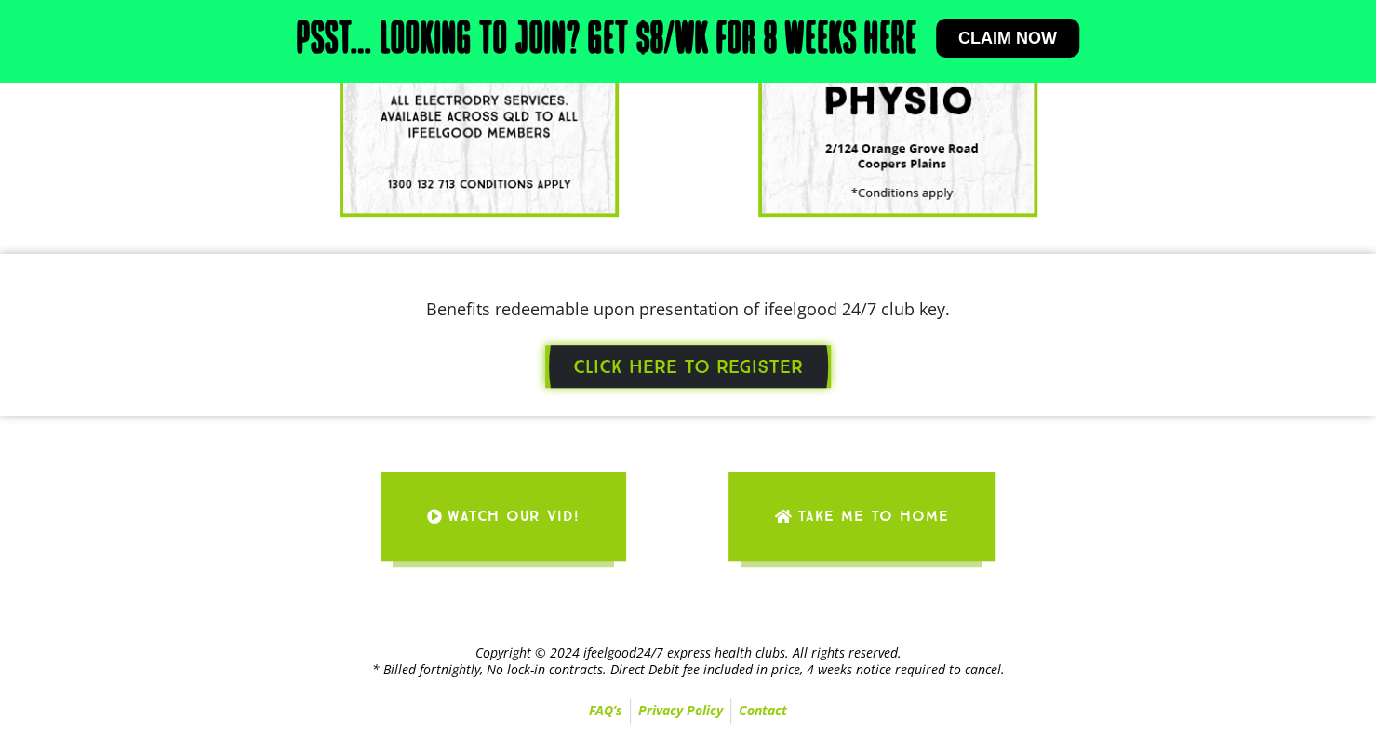
scroll to position [665, 0]
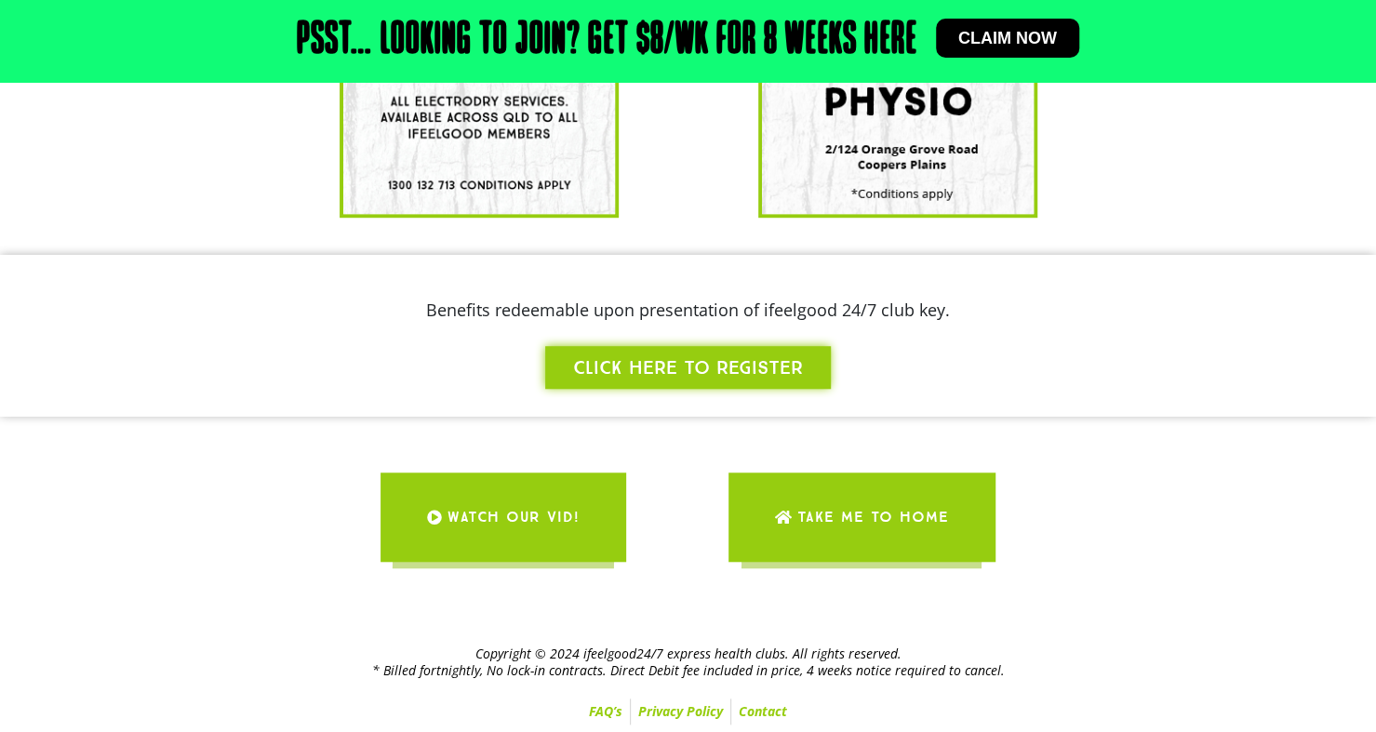
click at [585, 517] on link "WATCH OUR VID!" at bounding box center [504, 517] width 246 height 89
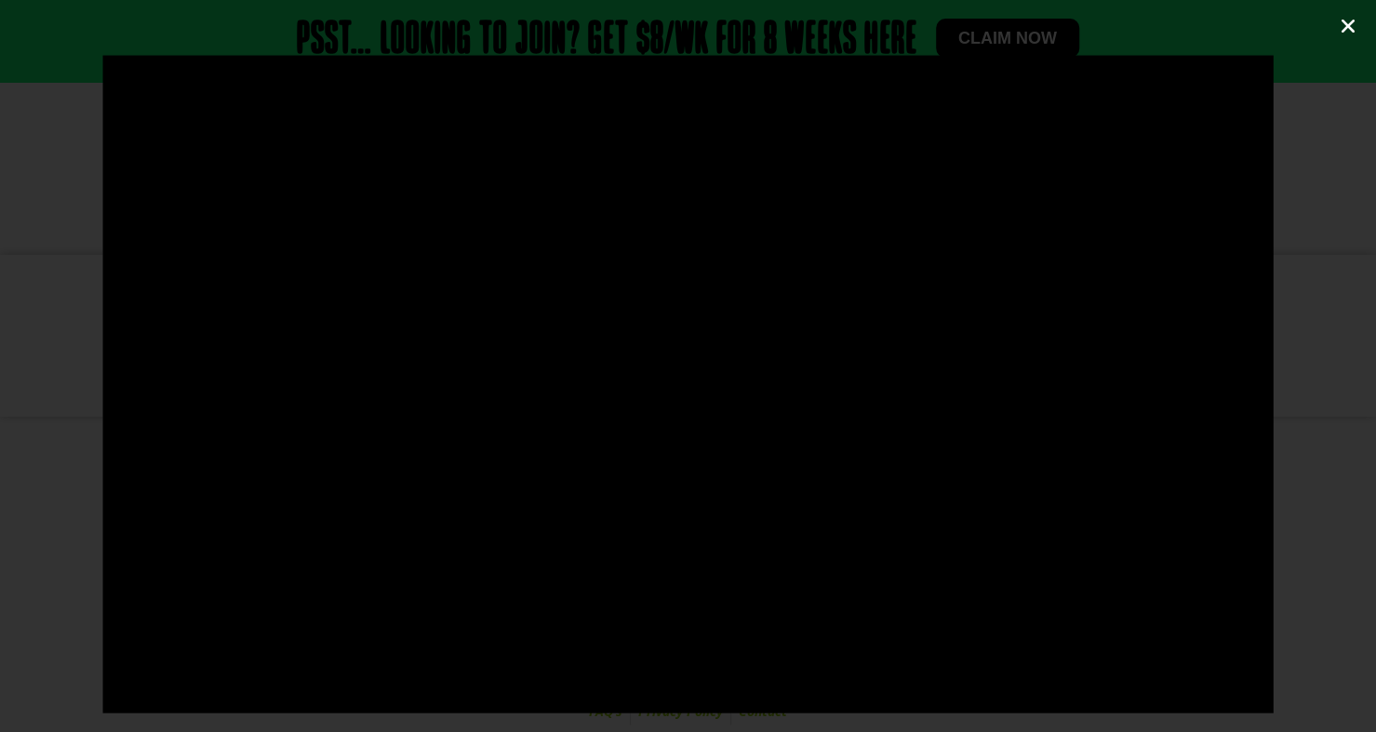
click at [1346, 25] on icon "Close (Esc)" at bounding box center [1348, 26] width 19 height 19
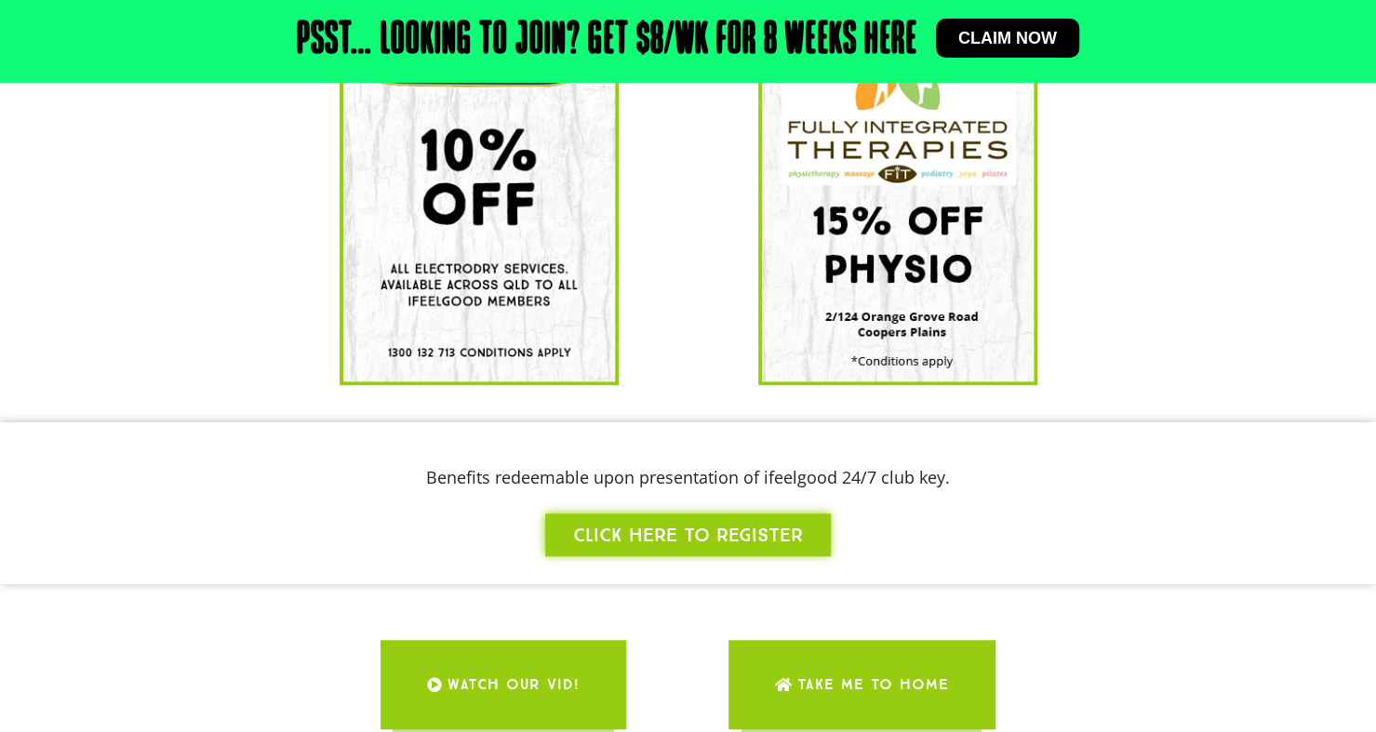
scroll to position [497, 0]
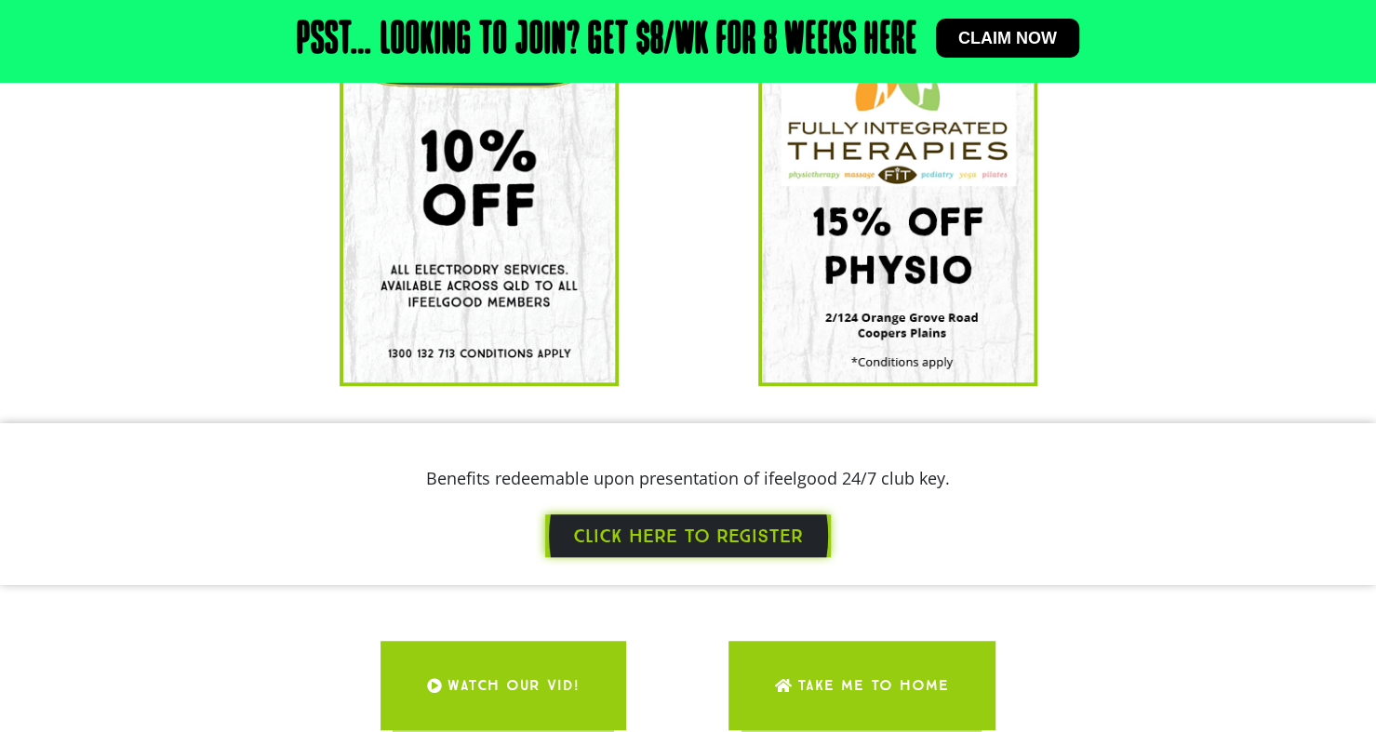
click at [748, 539] on span "CLICK HERE TO REGISTER" at bounding box center [688, 536] width 230 height 25
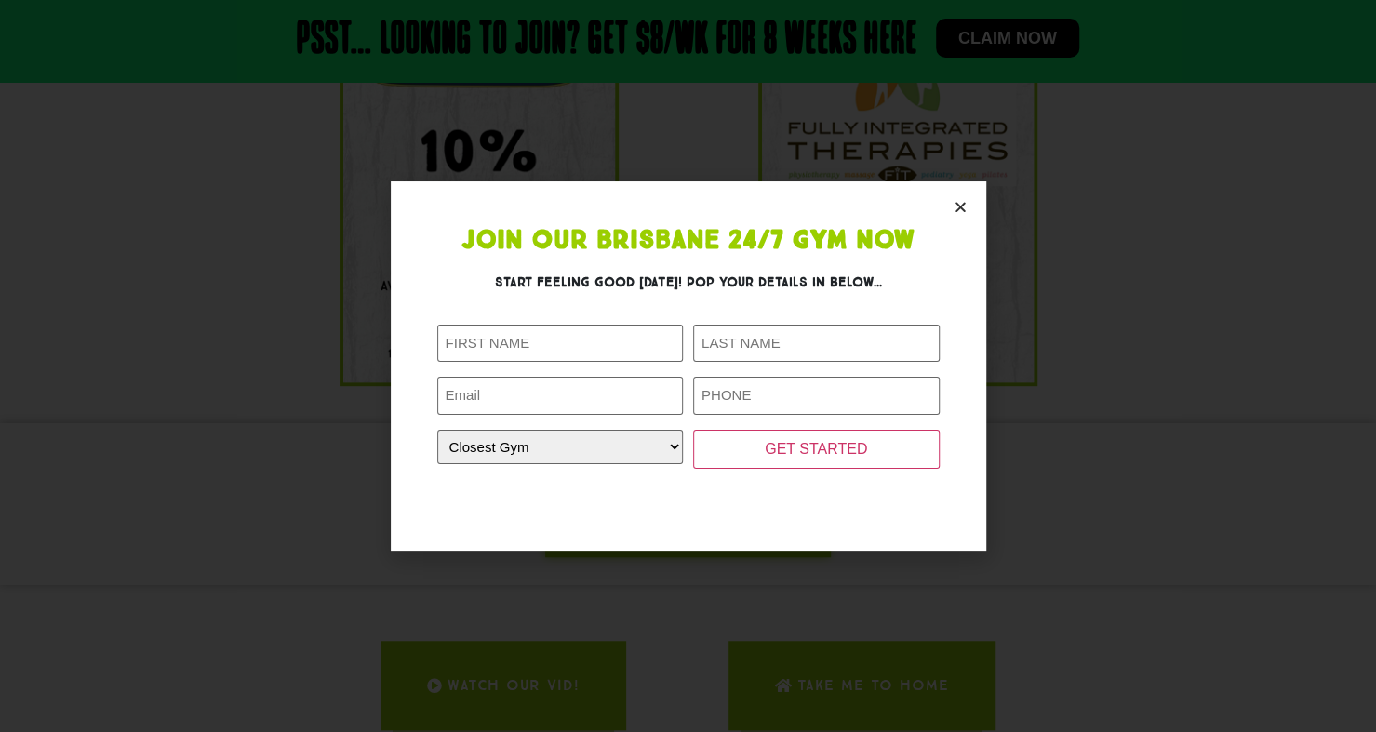
click at [957, 214] on icon "Close" at bounding box center [961, 207] width 14 height 14
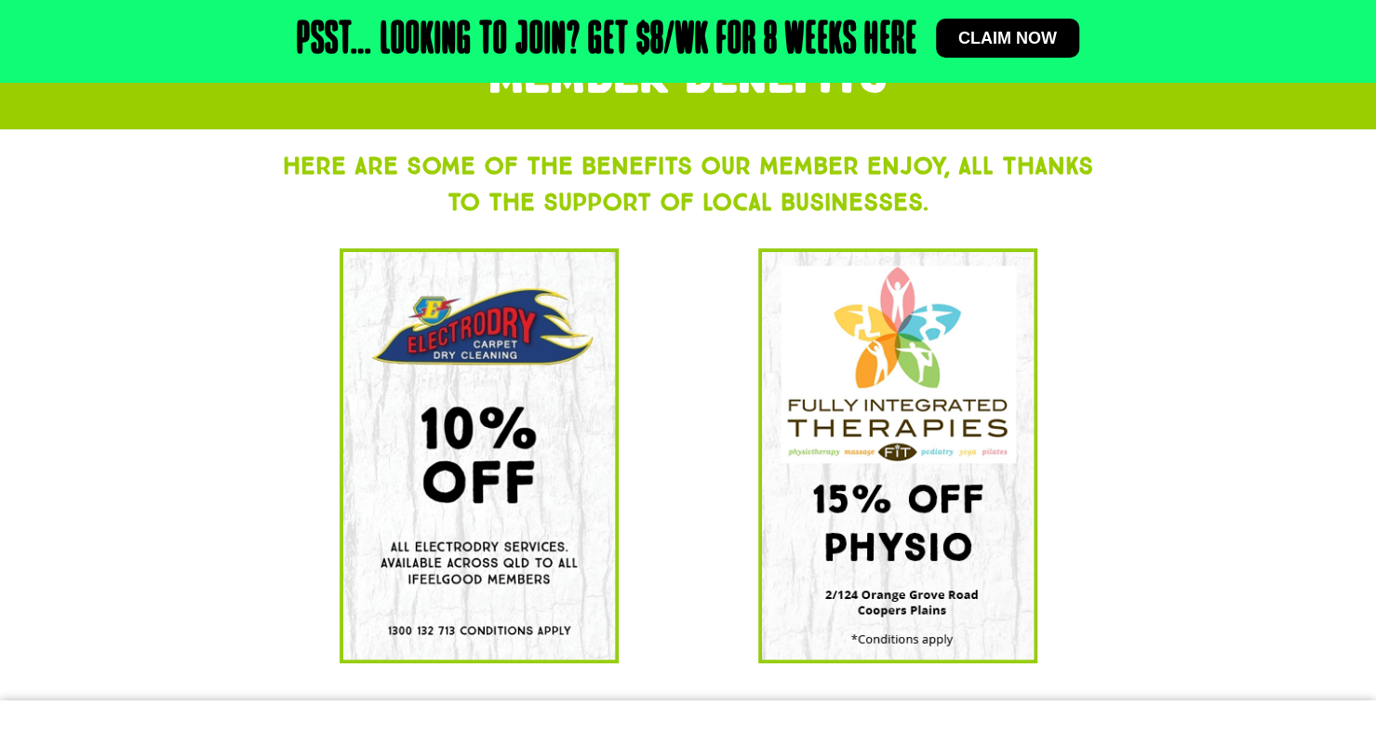
scroll to position [215, 0]
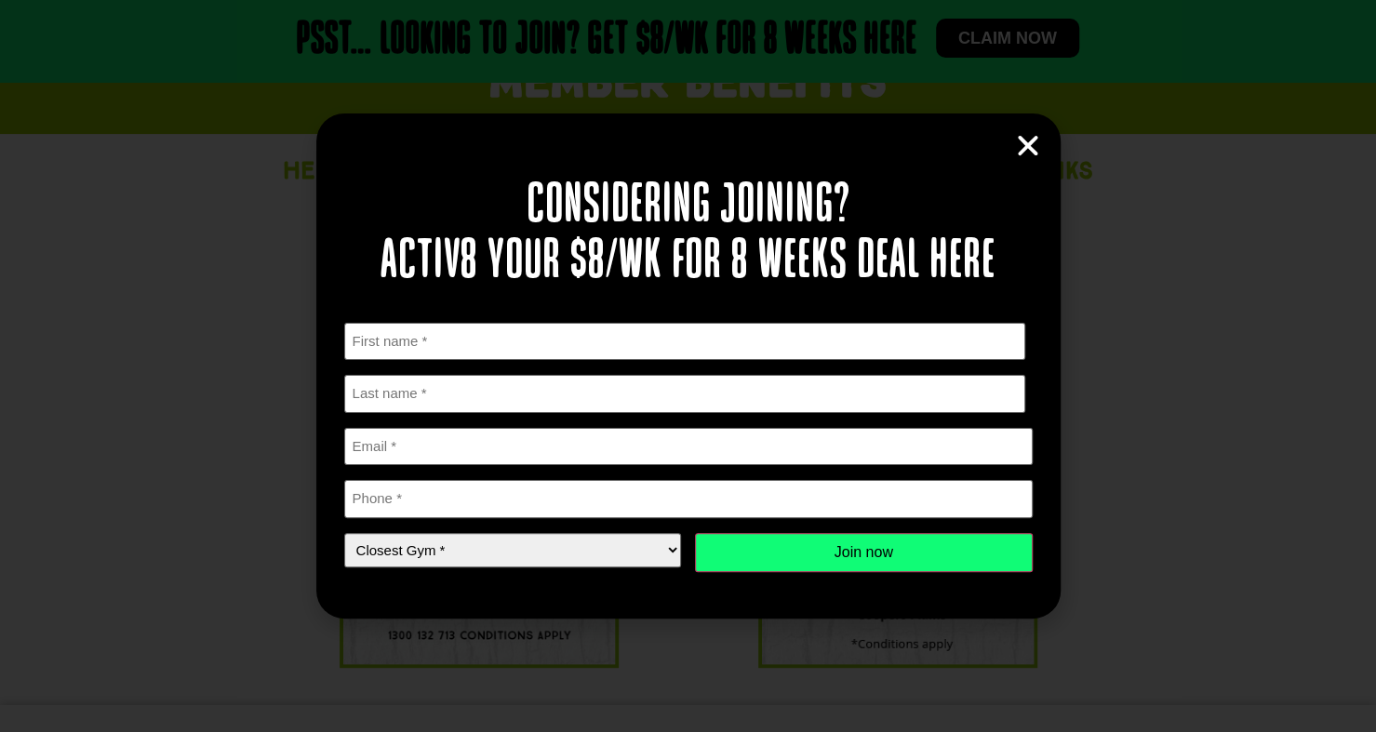
click at [1030, 146] on icon "Close" at bounding box center [1028, 146] width 28 height 28
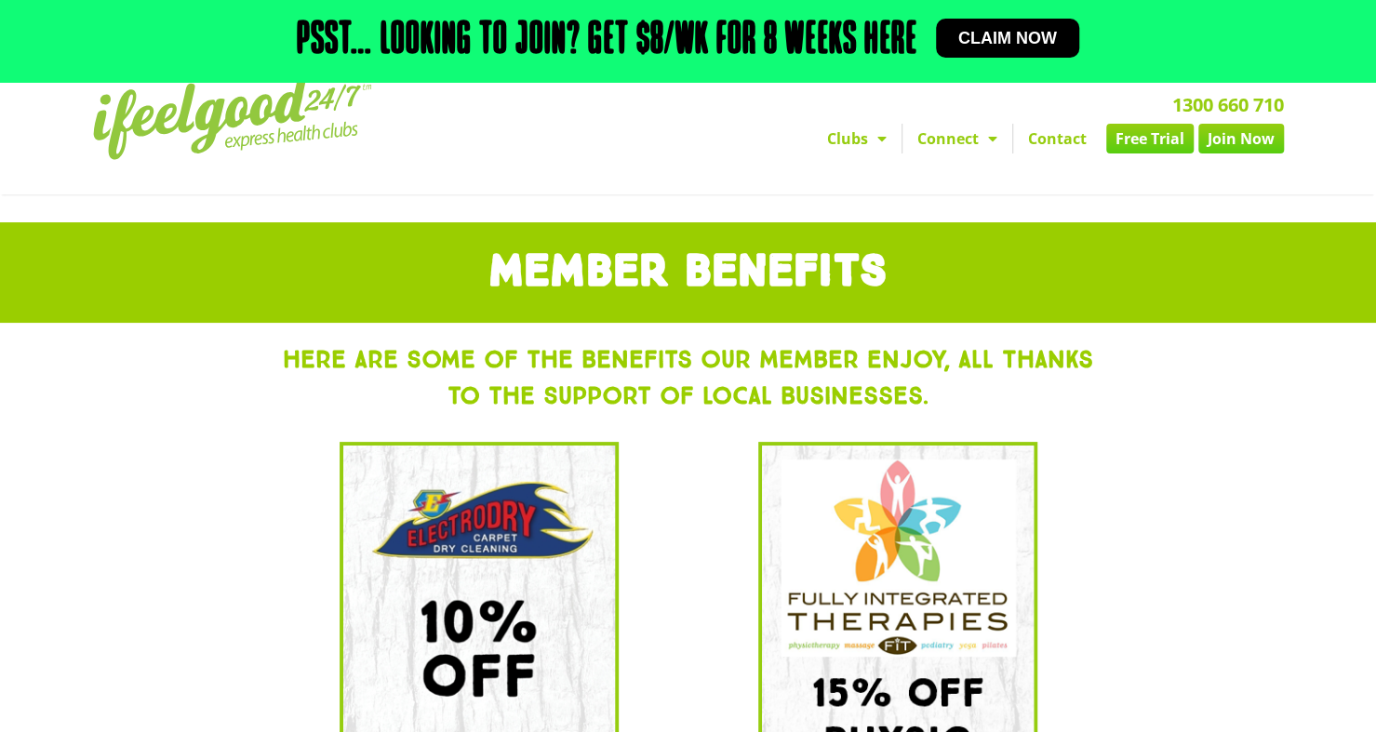
scroll to position [0, 0]
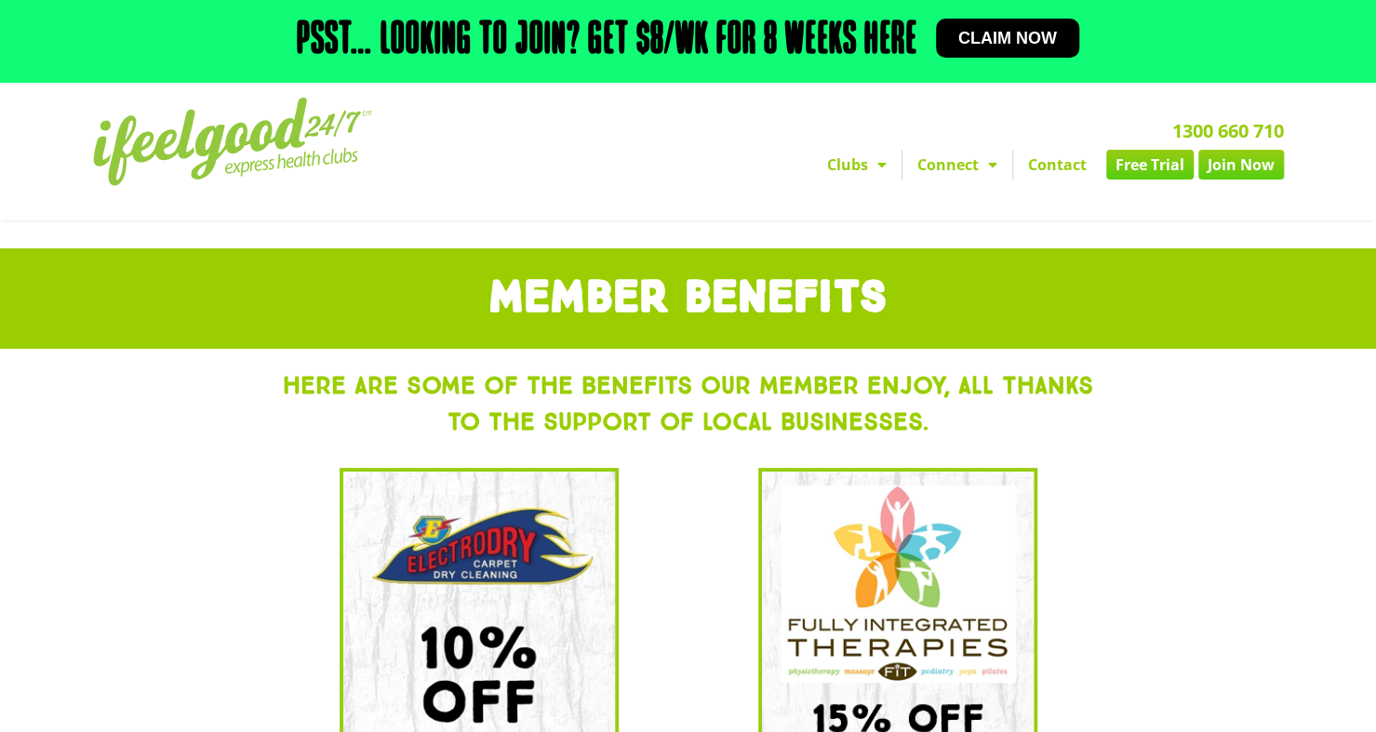
click at [1136, 157] on link "Free Trial" at bounding box center [1149, 165] width 87 height 30
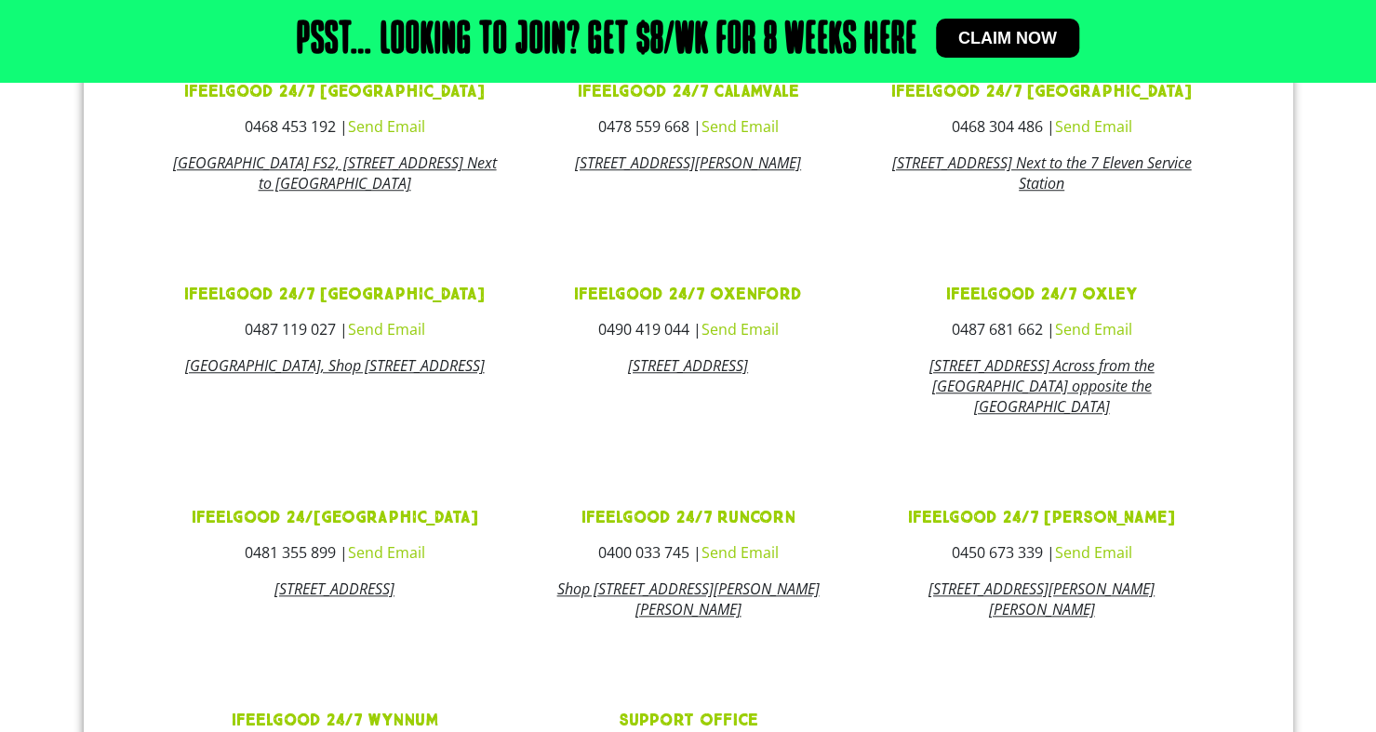
scroll to position [747, 0]
